Goal: Task Accomplishment & Management: Use online tool/utility

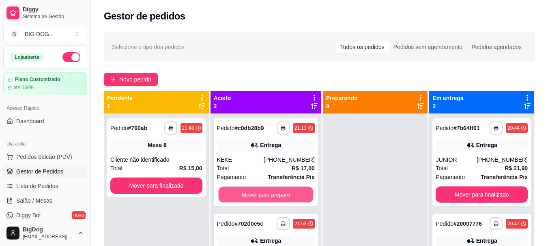
click at [238, 192] on button "Mover para preparo" at bounding box center [265, 195] width 95 height 16
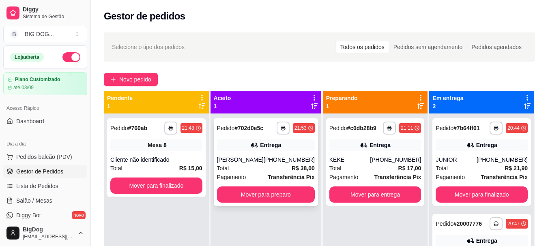
click at [301, 157] on div "[PHONE_NUMBER]" at bounding box center [289, 160] width 51 height 8
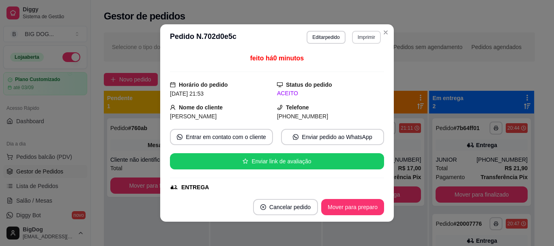
click at [365, 38] on button "Imprimir" at bounding box center [366, 37] width 29 height 13
click at [356, 62] on button "IMPRESSORA" at bounding box center [349, 65] width 57 height 13
click at [365, 39] on button "Imprimir" at bounding box center [367, 37] width 28 height 13
click at [351, 67] on button "IMPRESSORA" at bounding box center [349, 65] width 57 height 13
click at [364, 36] on button "Imprimir" at bounding box center [366, 37] width 29 height 13
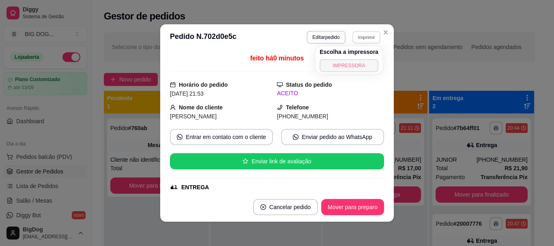
click at [352, 67] on button "IMPRESSORA" at bounding box center [349, 65] width 59 height 13
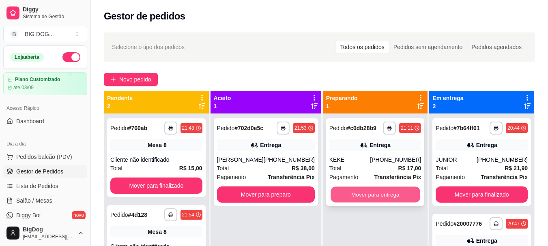
click at [372, 194] on button "Mover para entrega" at bounding box center [375, 195] width 89 height 16
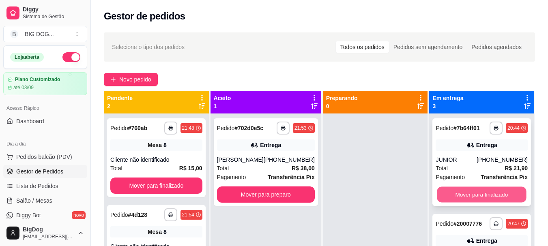
click at [477, 196] on button "Mover para finalizado" at bounding box center [481, 195] width 89 height 16
click at [477, 196] on button "Mover para finalizado" at bounding box center [482, 195] width 92 height 16
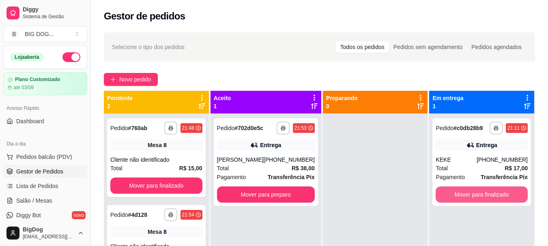
click at [477, 196] on button "Mover para finalizado" at bounding box center [482, 195] width 92 height 16
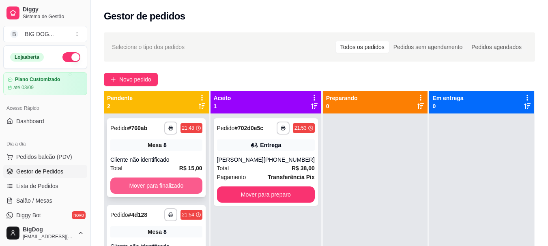
click at [192, 182] on button "Mover para finalizado" at bounding box center [156, 186] width 92 height 16
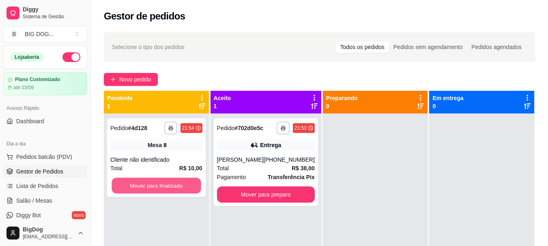
click at [192, 182] on button "Mover para finalizado" at bounding box center [156, 186] width 89 height 16
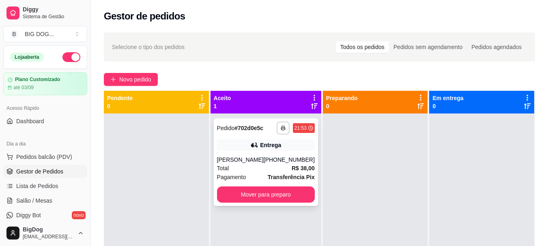
click at [258, 186] on div "**********" at bounding box center [266, 163] width 104 height 88
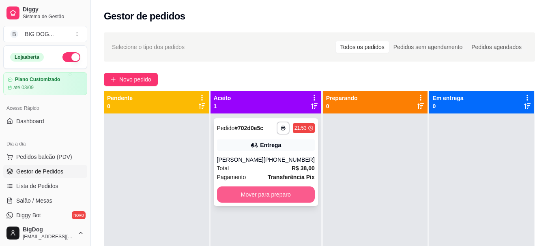
click at [273, 193] on button "Mover para preparo" at bounding box center [266, 195] width 98 height 16
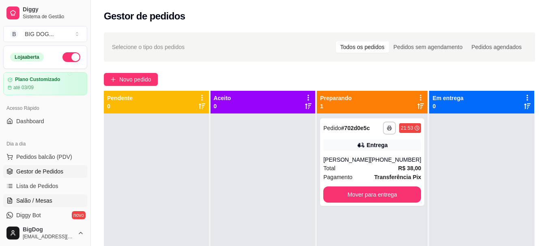
click at [19, 195] on link "Salão / Mesas" at bounding box center [45, 200] width 84 height 13
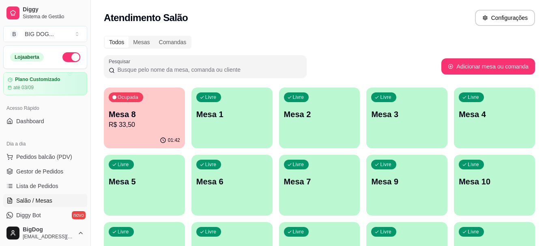
click at [155, 119] on p "Mesa 8" at bounding box center [144, 114] width 71 height 11
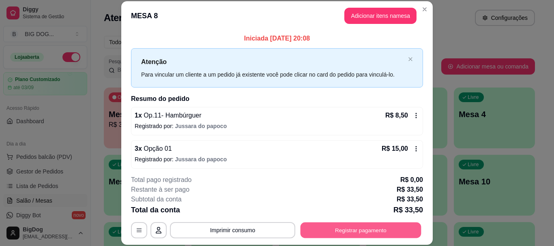
click at [357, 228] on button "Registrar pagamento" at bounding box center [361, 231] width 121 height 16
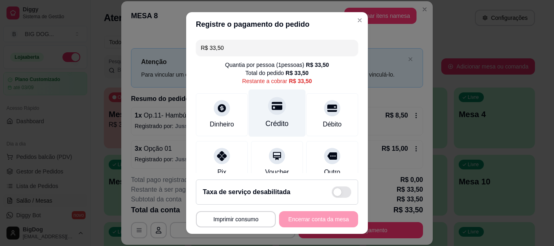
click at [280, 114] on div "Crédito" at bounding box center [277, 113] width 57 height 47
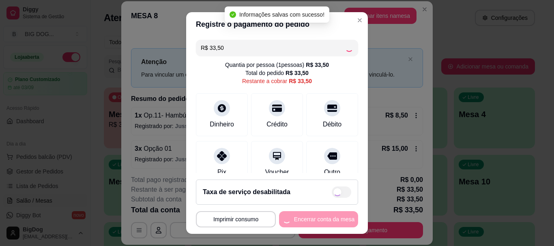
type input "R$ 0,00"
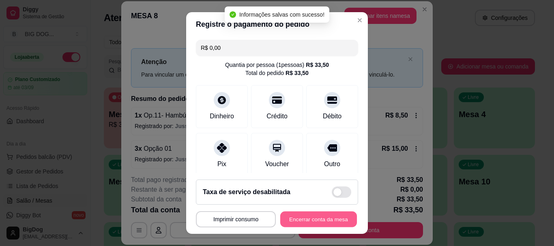
click at [292, 222] on button "Encerrar conta da mesa" at bounding box center [318, 219] width 77 height 16
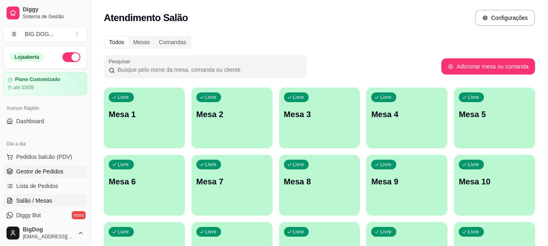
click at [55, 172] on span "Gestor de Pedidos" at bounding box center [39, 172] width 47 height 8
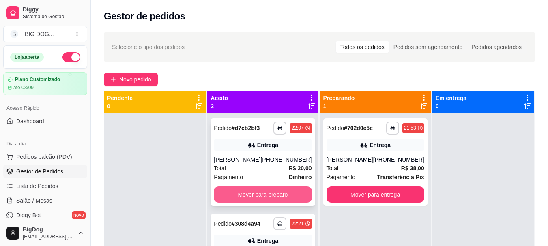
click at [280, 195] on button "Mover para preparo" at bounding box center [263, 195] width 98 height 16
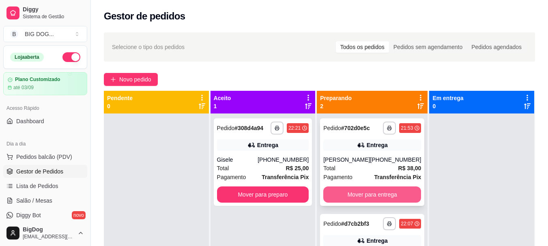
click at [361, 189] on button "Mover para entrega" at bounding box center [372, 195] width 98 height 16
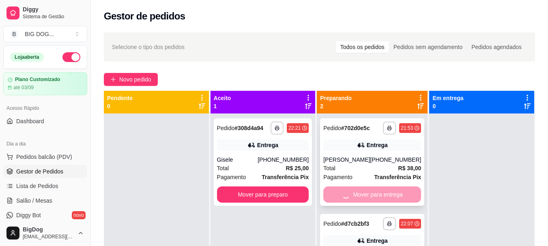
click at [361, 189] on div "Mover para entrega" at bounding box center [372, 195] width 98 height 16
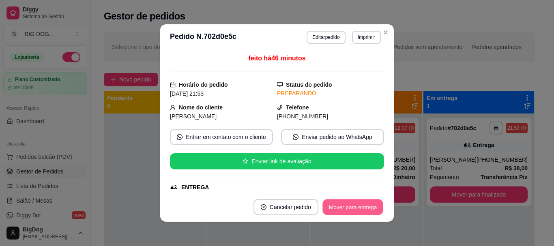
click at [345, 204] on button "Mover para entrega" at bounding box center [353, 208] width 61 height 16
click at [345, 204] on button "Mover para finalizado" at bounding box center [350, 208] width 65 height 16
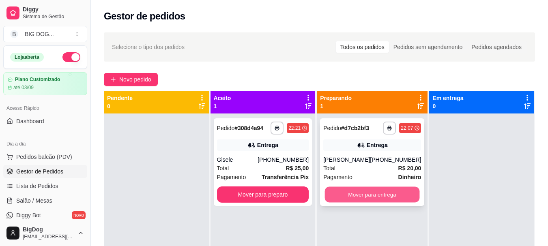
click at [349, 193] on button "Mover para entrega" at bounding box center [372, 195] width 95 height 16
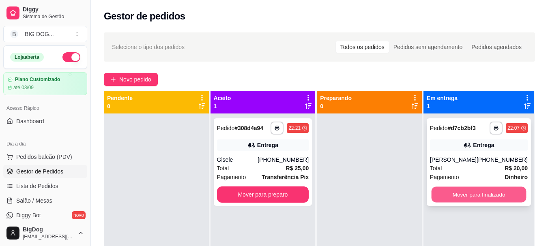
click at [454, 188] on button "Mover para finalizado" at bounding box center [478, 195] width 95 height 16
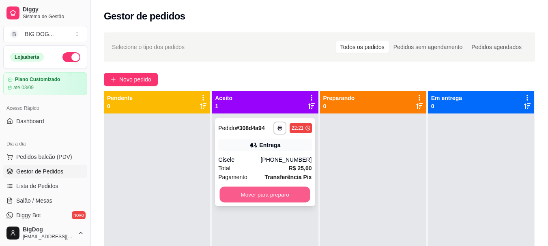
click at [272, 192] on button "Mover para preparo" at bounding box center [265, 195] width 90 height 16
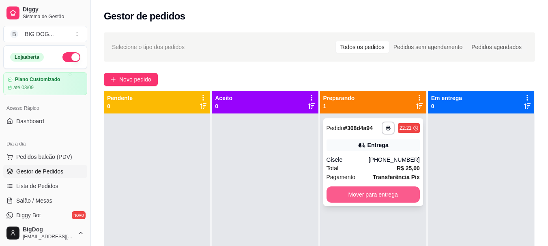
click at [337, 193] on button "Mover para entrega" at bounding box center [373, 195] width 93 height 16
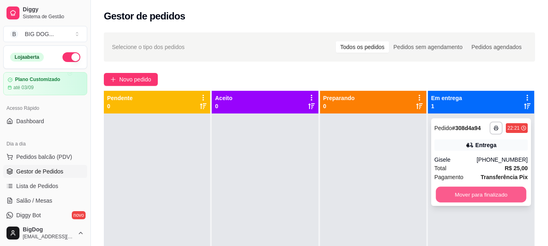
click at [443, 189] on button "Mover para finalizado" at bounding box center [481, 195] width 90 height 16
